Goal: Obtain resource: Download file/media

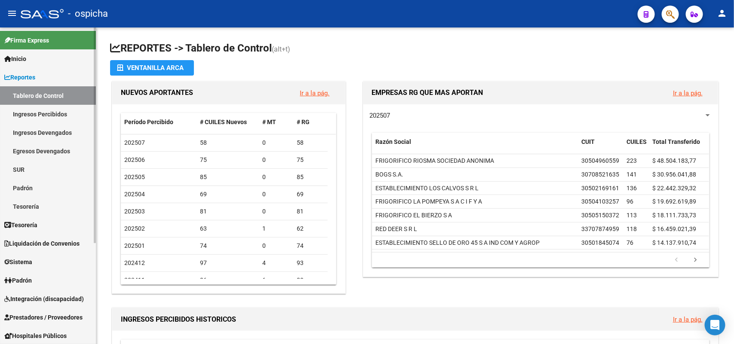
scroll to position [148, 0]
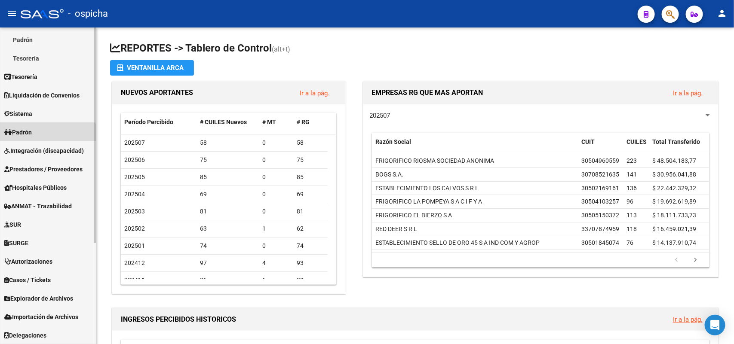
click at [40, 136] on link "Padrón" at bounding box center [48, 132] width 96 height 18
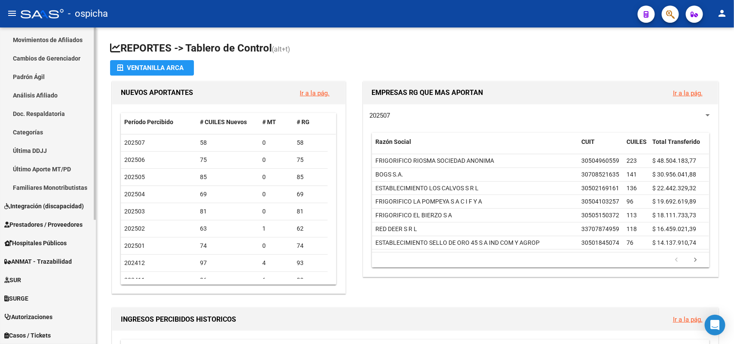
scroll to position [41, 0]
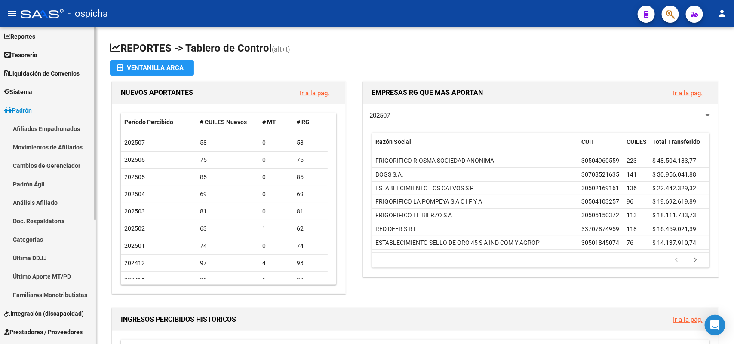
click at [69, 129] on link "Afiliados Empadronados" at bounding box center [48, 129] width 96 height 18
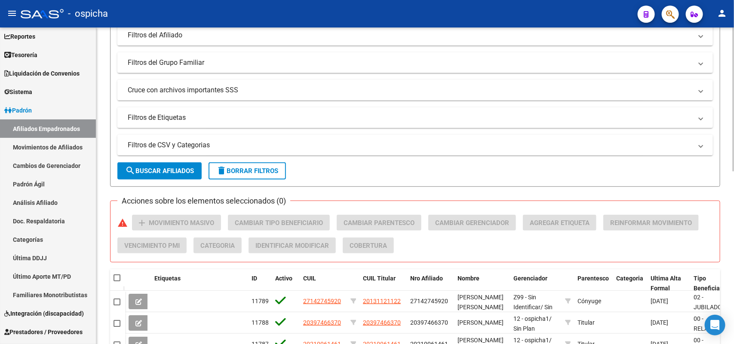
scroll to position [108, 0]
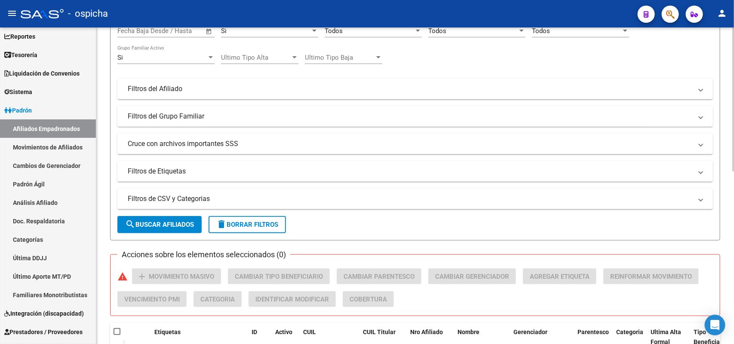
click at [203, 112] on mat-panel-title "Filtros del Grupo Familiar" at bounding box center [410, 116] width 565 height 9
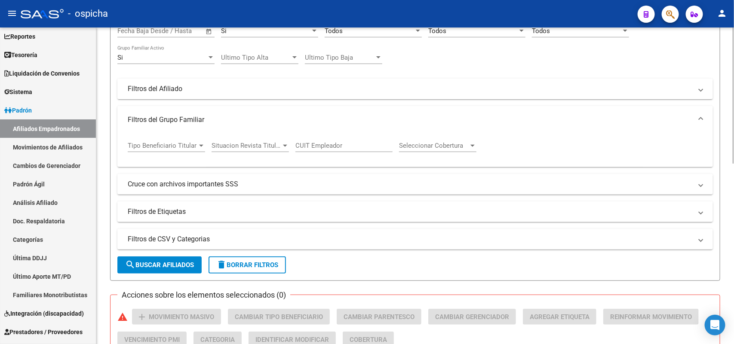
click at [317, 142] on input "CUIT Empleador" at bounding box center [343, 146] width 97 height 8
paste input "30-52060733-8"
type input "30-52060733-8"
click at [163, 262] on span "search Buscar Afiliados" at bounding box center [159, 265] width 69 height 8
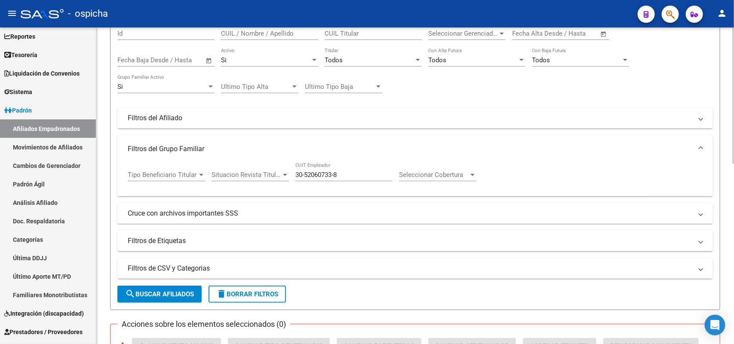
scroll to position [0, 0]
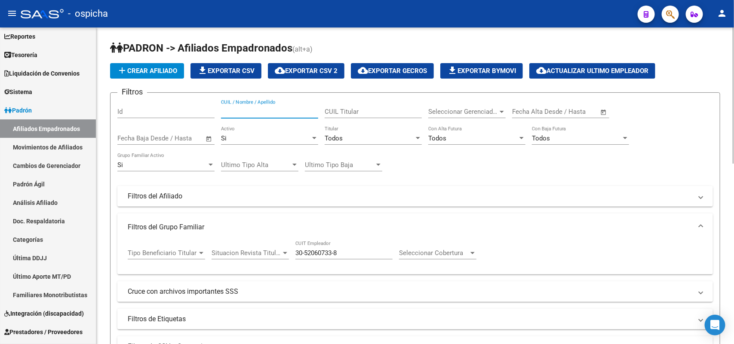
click at [274, 109] on input "CUIL / Nombre / Apellido" at bounding box center [269, 112] width 97 height 8
click at [338, 113] on input "CUIL Titular" at bounding box center [373, 112] width 97 height 8
click at [358, 138] on div "Todos" at bounding box center [369, 139] width 89 height 8
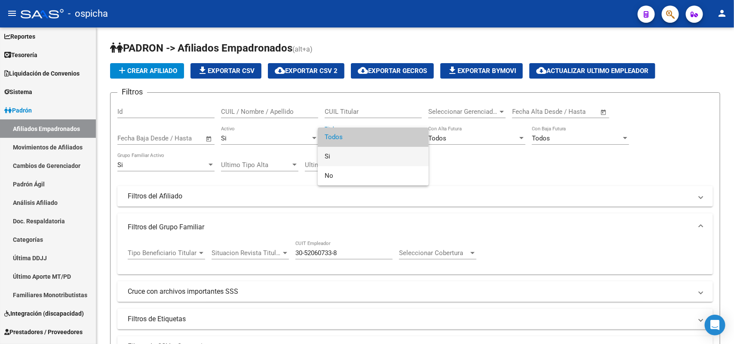
click at [350, 151] on span "Si" at bounding box center [373, 156] width 97 height 19
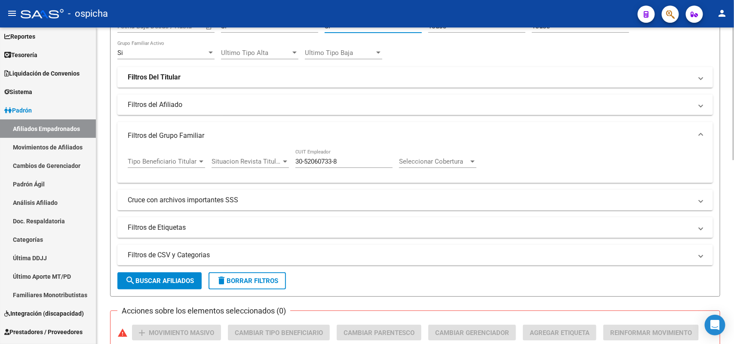
scroll to position [269, 0]
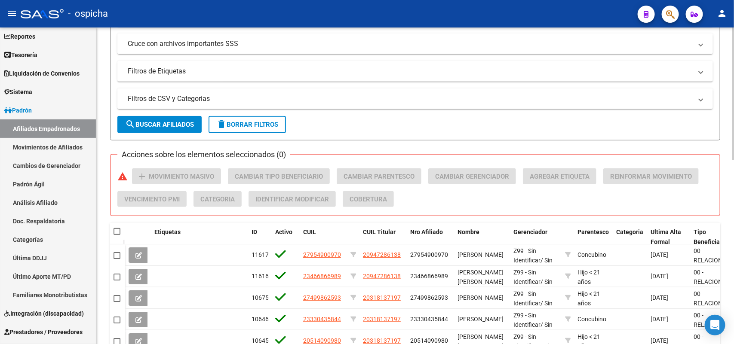
click at [160, 125] on span "search Buscar Afiliados" at bounding box center [159, 125] width 69 height 8
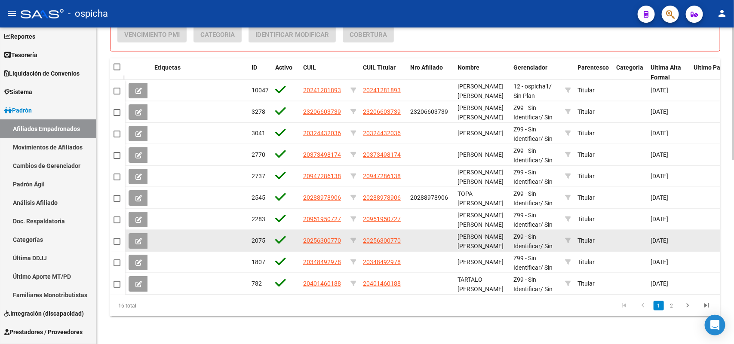
scroll to position [439, 0]
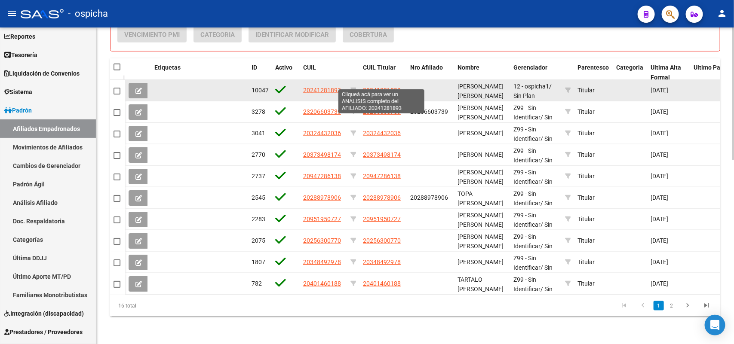
drag, startPoint x: 413, startPoint y: 81, endPoint x: 366, endPoint y: 81, distance: 47.3
click at [366, 81] on div "10047 20241281893 20241281893 [PERSON_NAME] [PERSON_NAME] 12 - ospicha1 / Sin P…" at bounding box center [715, 91] width 1180 height 22
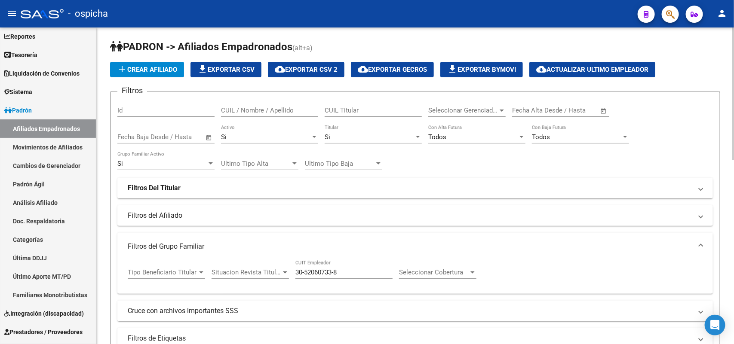
scroll to position [0, 0]
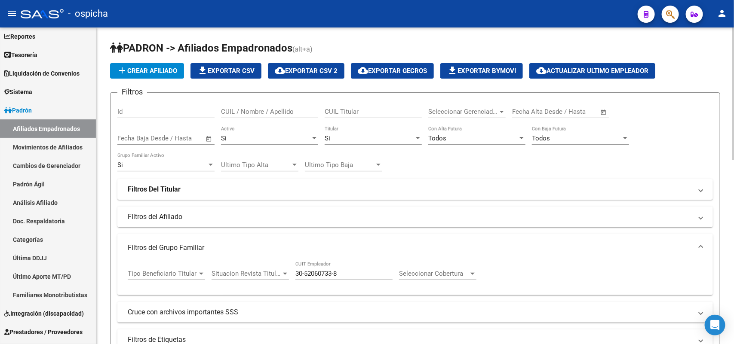
click at [242, 70] on span "file_download Exportar CSV" at bounding box center [225, 71] width 57 height 8
